Goal: Check status: Check status

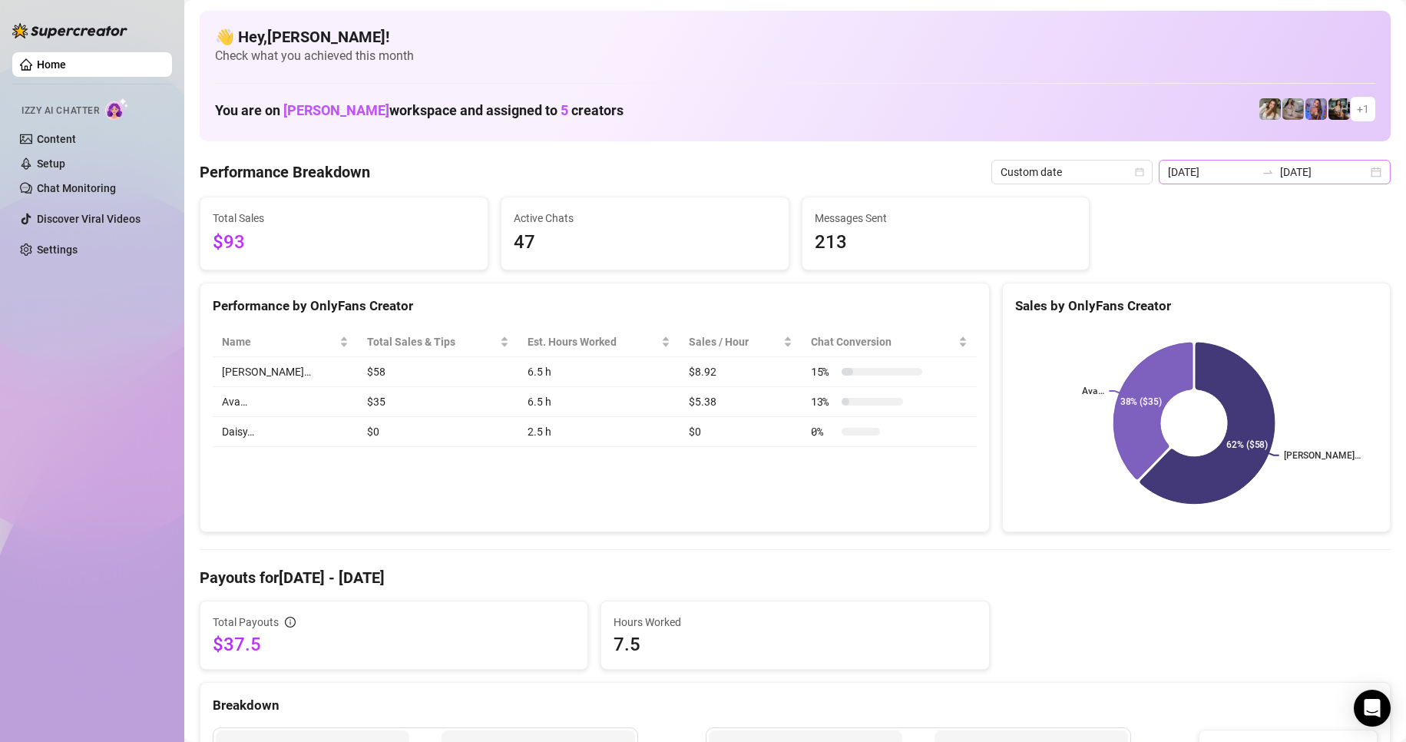
click at [1356, 165] on div "[DATE] [DATE]" at bounding box center [1274, 172] width 232 height 25
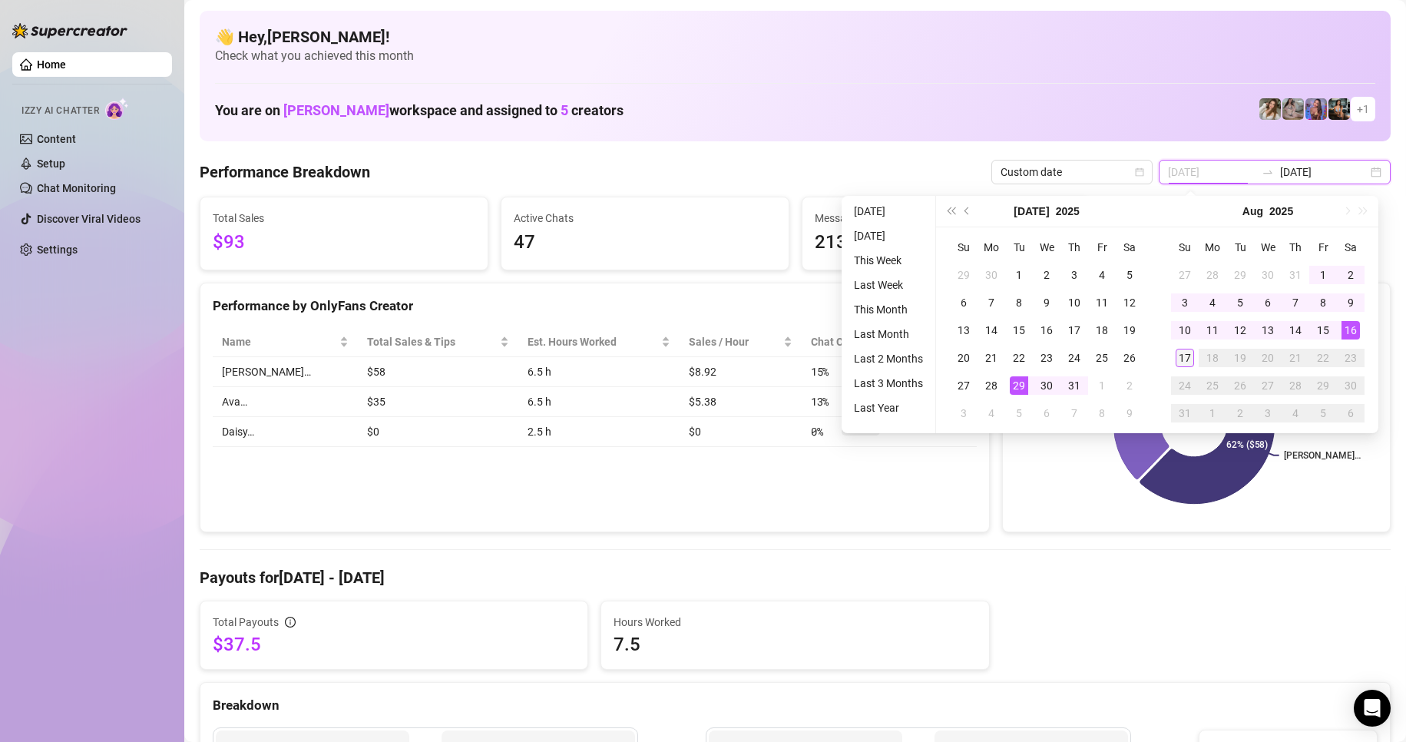
type input "[DATE]"
click at [1177, 354] on div "17" at bounding box center [1184, 358] width 18 height 18
type input "[DATE]"
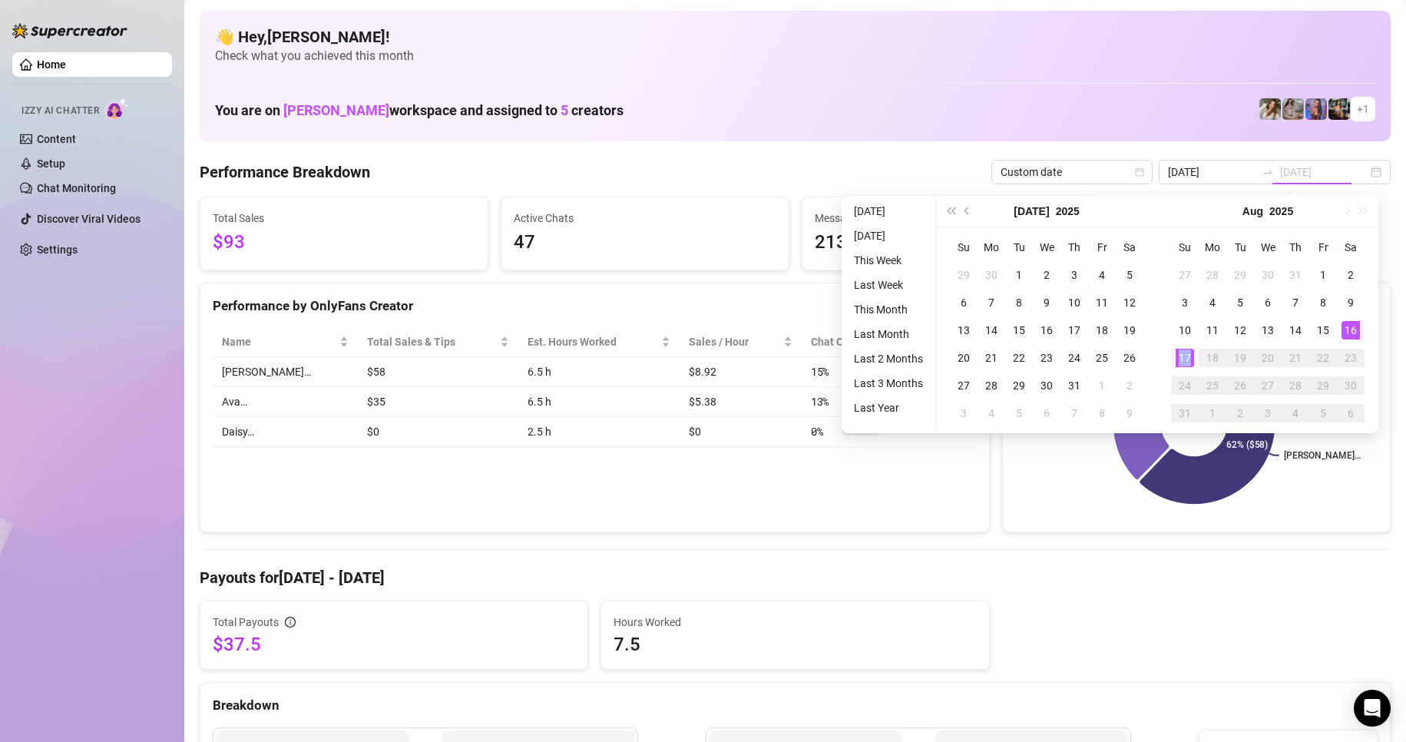
type input "[DATE]"
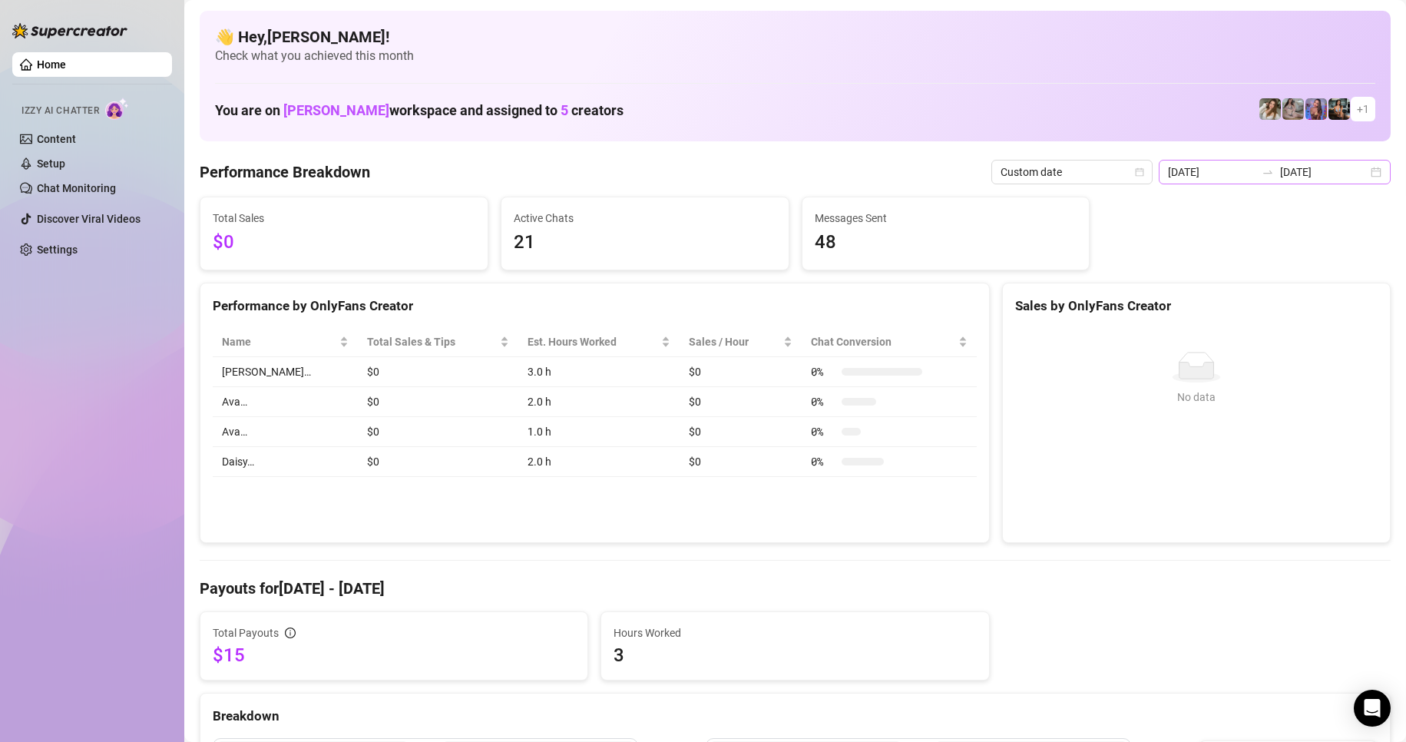
click at [1370, 177] on div "[DATE] [DATE]" at bounding box center [1274, 172] width 232 height 25
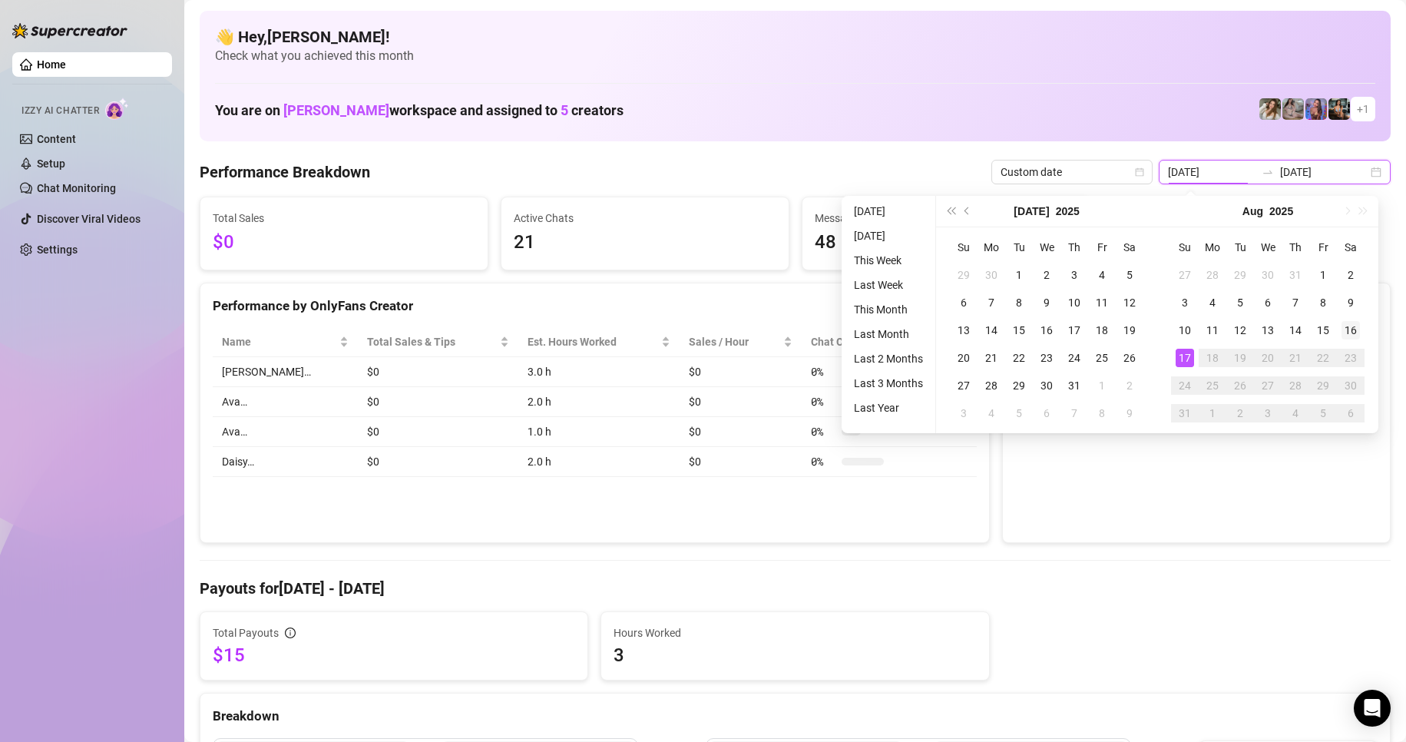
type input "[DATE]"
click at [1344, 327] on div "16" at bounding box center [1350, 330] width 18 height 18
type input "[DATE]"
click at [1353, 327] on div "16" at bounding box center [1350, 330] width 18 height 18
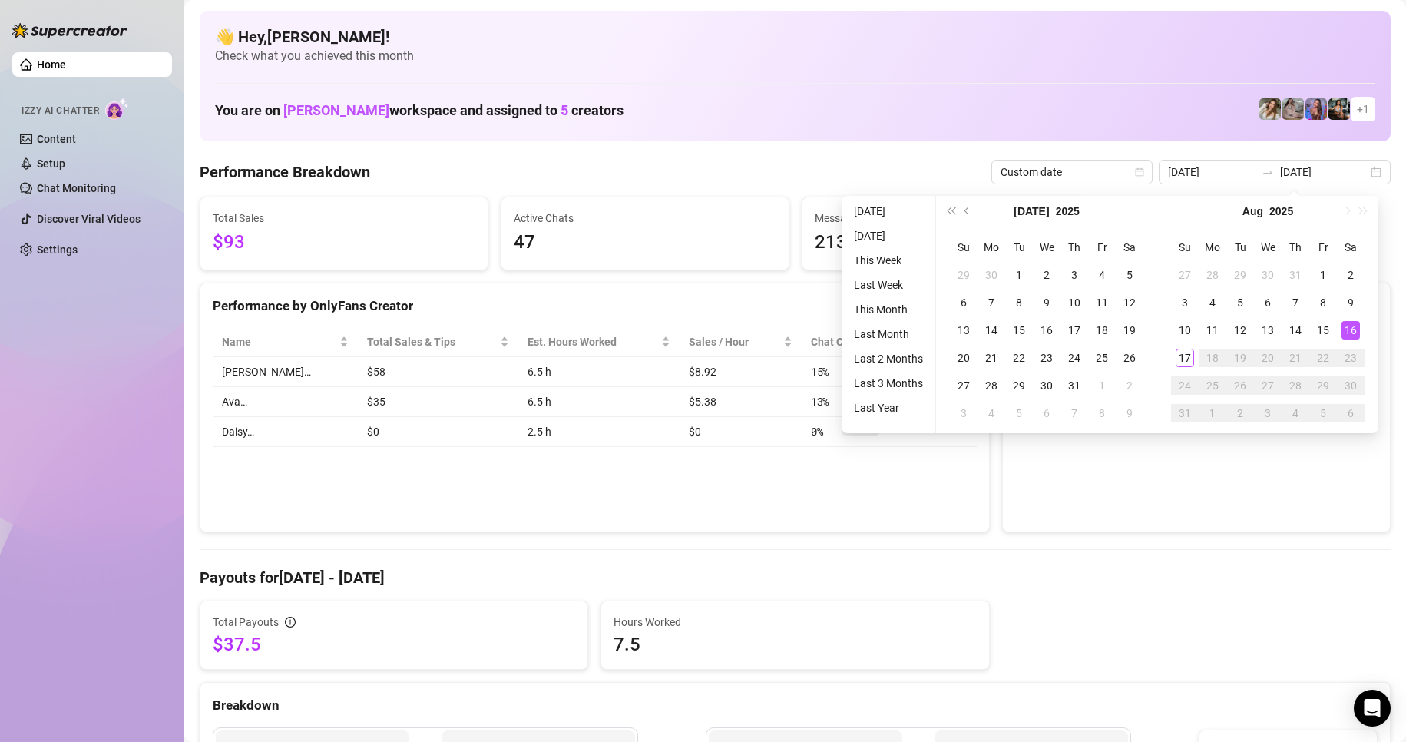
type input "[DATE]"
